Goal: Transaction & Acquisition: Purchase product/service

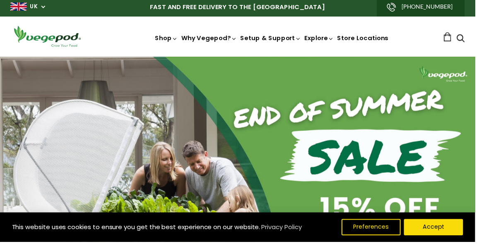
scroll to position [70, 0]
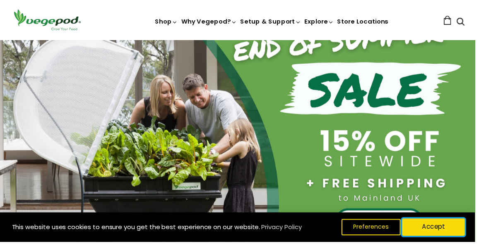
click at [448, 238] on button "Accept" at bounding box center [436, 228] width 63 height 17
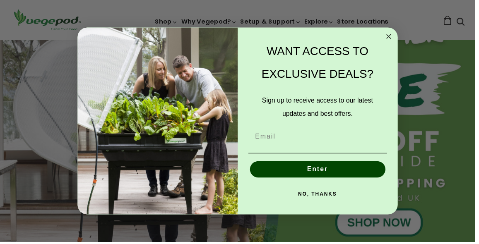
click at [328, 196] on button "NO, THANKS" at bounding box center [320, 195] width 140 height 17
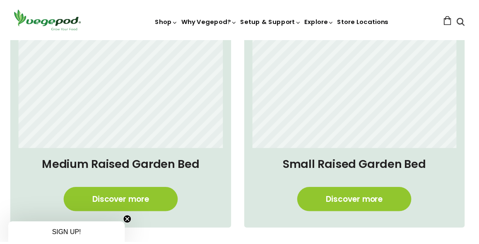
scroll to position [581, 0]
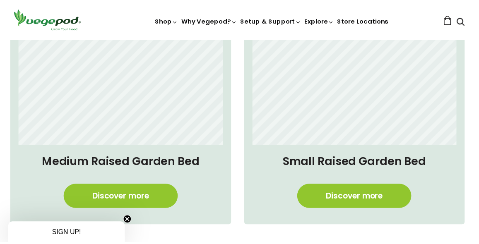
click at [136, 200] on link "Discover more" at bounding box center [121, 197] width 115 height 24
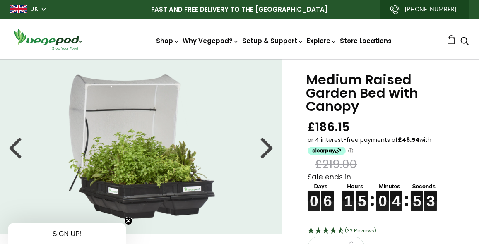
click at [274, 143] on li at bounding box center [141, 146] width 282 height 145
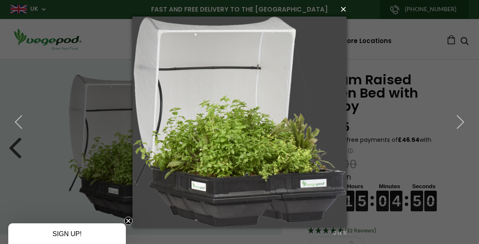
click at [343, 12] on button "×" at bounding box center [242, 9] width 214 height 18
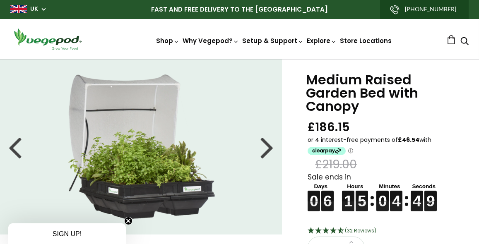
click at [268, 148] on div at bounding box center [266, 146] width 13 height 37
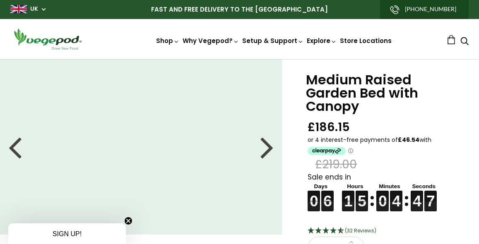
click at [268, 148] on div at bounding box center [266, 146] width 13 height 37
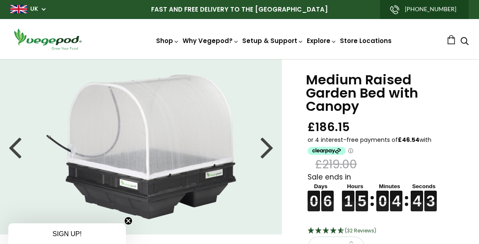
click at [270, 146] on div at bounding box center [266, 146] width 13 height 37
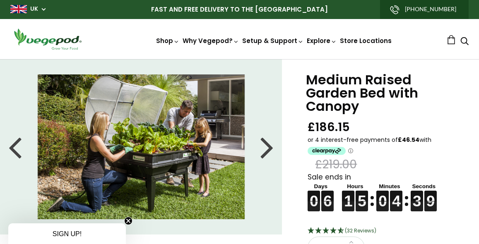
click at [270, 146] on div at bounding box center [266, 146] width 13 height 37
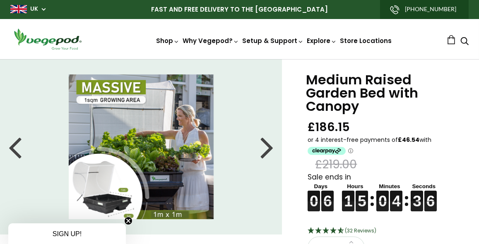
click at [270, 146] on div at bounding box center [266, 146] width 13 height 37
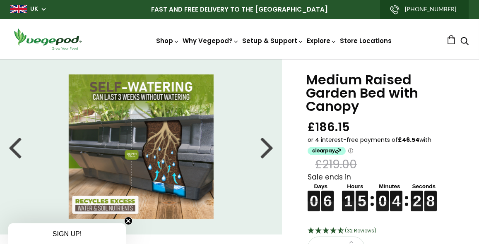
click at [270, 146] on div at bounding box center [266, 146] width 13 height 37
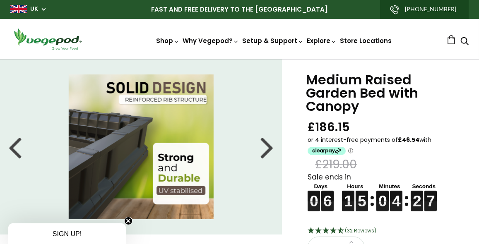
click at [273, 145] on div at bounding box center [266, 146] width 13 height 37
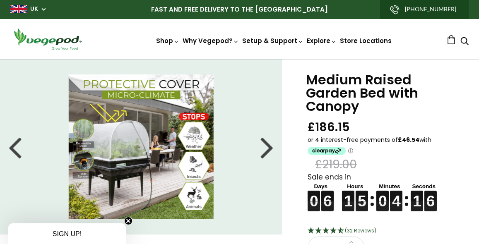
click at [272, 145] on div at bounding box center [266, 146] width 13 height 37
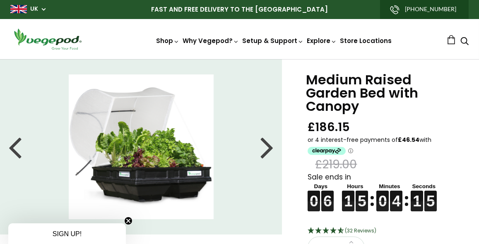
click at [272, 145] on div at bounding box center [266, 146] width 13 height 37
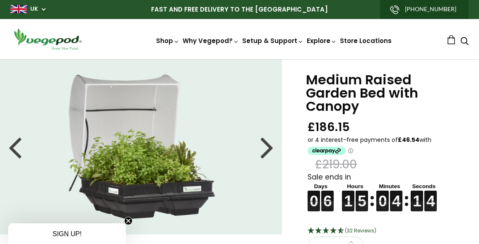
click at [272, 145] on div at bounding box center [266, 146] width 13 height 37
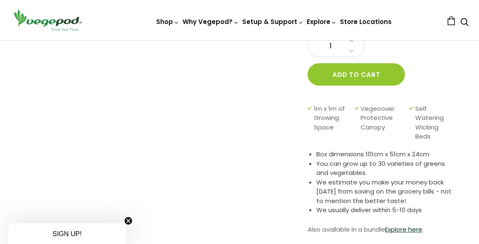
scroll to position [202, 0]
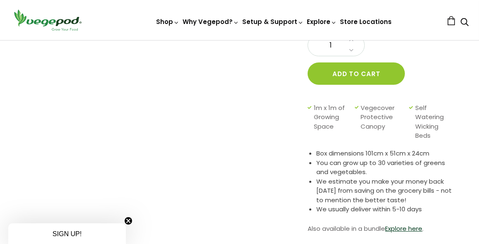
click at [413, 232] on link "Explore here" at bounding box center [403, 228] width 37 height 9
